Goal: Find specific page/section: Find specific page/section

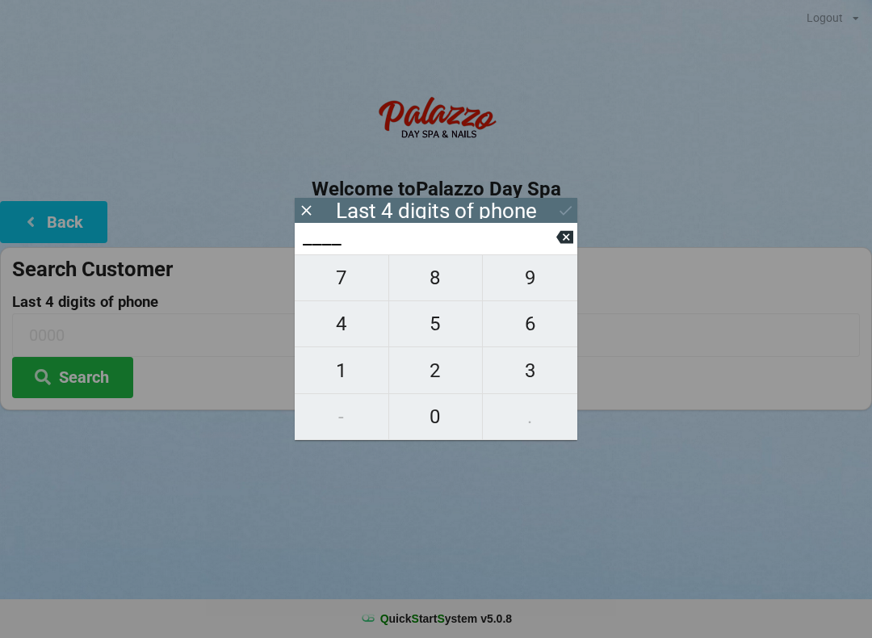
click at [438, 289] on span "8" at bounding box center [436, 278] width 94 height 34
type input "8___"
click at [534, 288] on span "9" at bounding box center [530, 278] width 94 height 34
type input "89__"
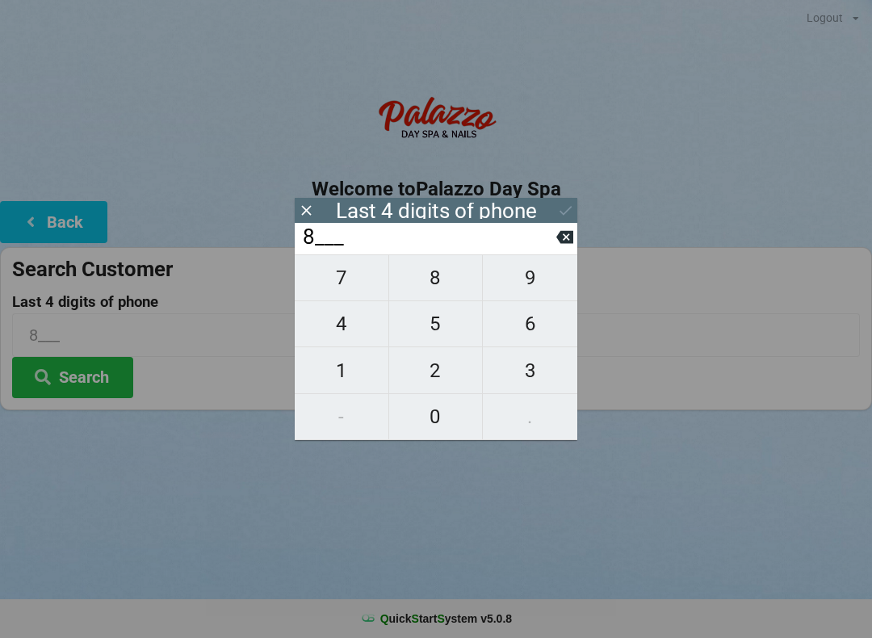
type input "89__"
click at [443, 331] on span "5" at bounding box center [436, 324] width 94 height 34
type input "895_"
click at [453, 379] on span "2" at bounding box center [436, 371] width 94 height 34
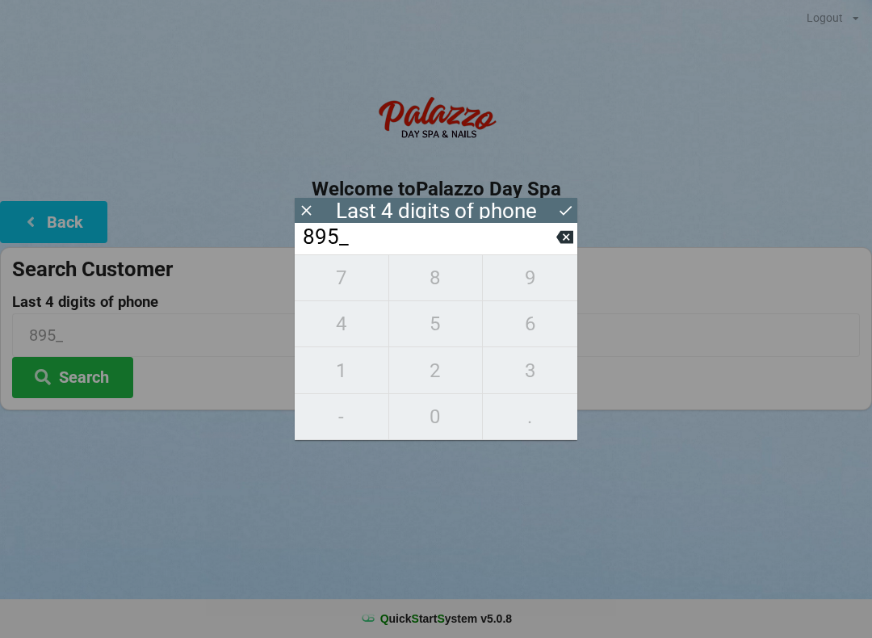
type input "8952"
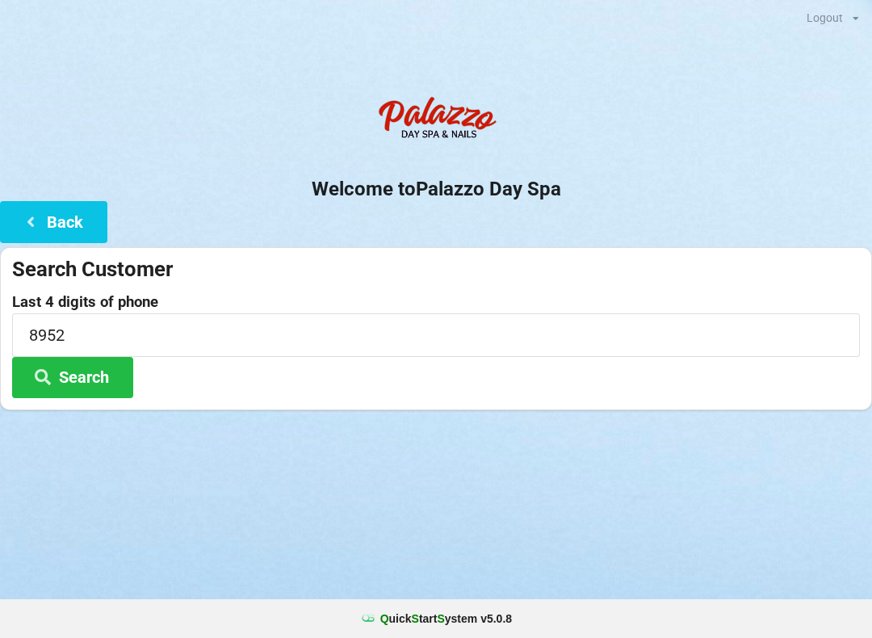
click at [677, 535] on div "Logout Logout Sign-In Welcome to Palazzo Day Spa Back Search Customer Last 4 di…" at bounding box center [436, 319] width 872 height 638
click at [100, 377] on button "Search" at bounding box center [72, 377] width 121 height 41
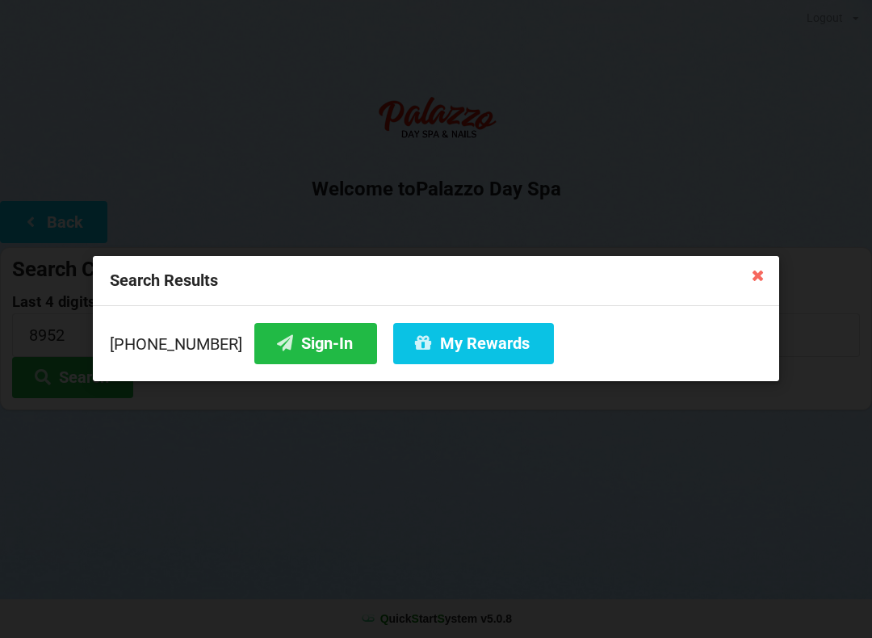
click at [283, 349] on button "Sign-In" at bounding box center [315, 343] width 123 height 41
